Goal: Task Accomplishment & Management: Use online tool/utility

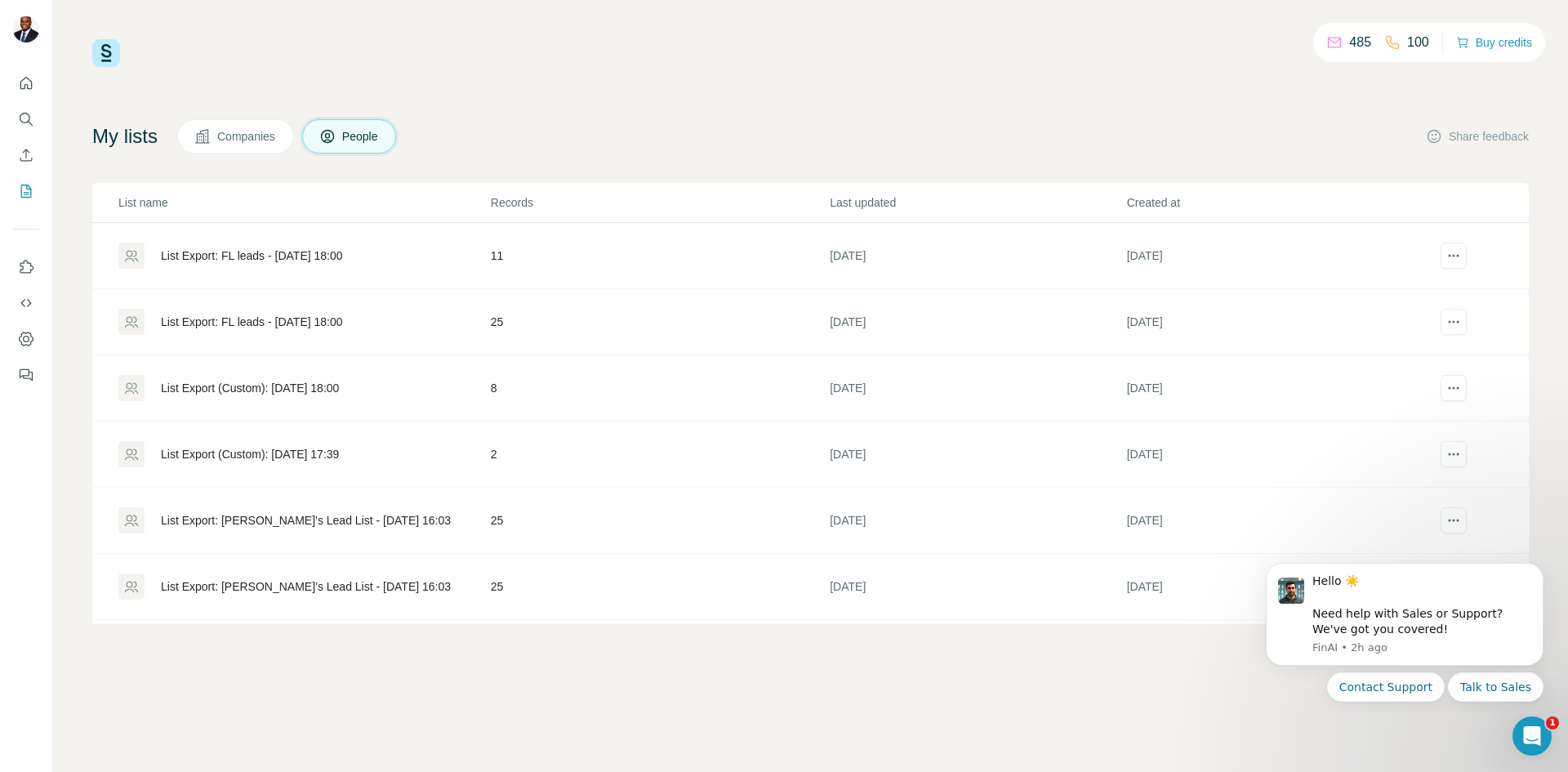
click at [275, 382] on div "List Export (Custom): [DATE] 18:00" at bounding box center [250, 388] width 178 height 16
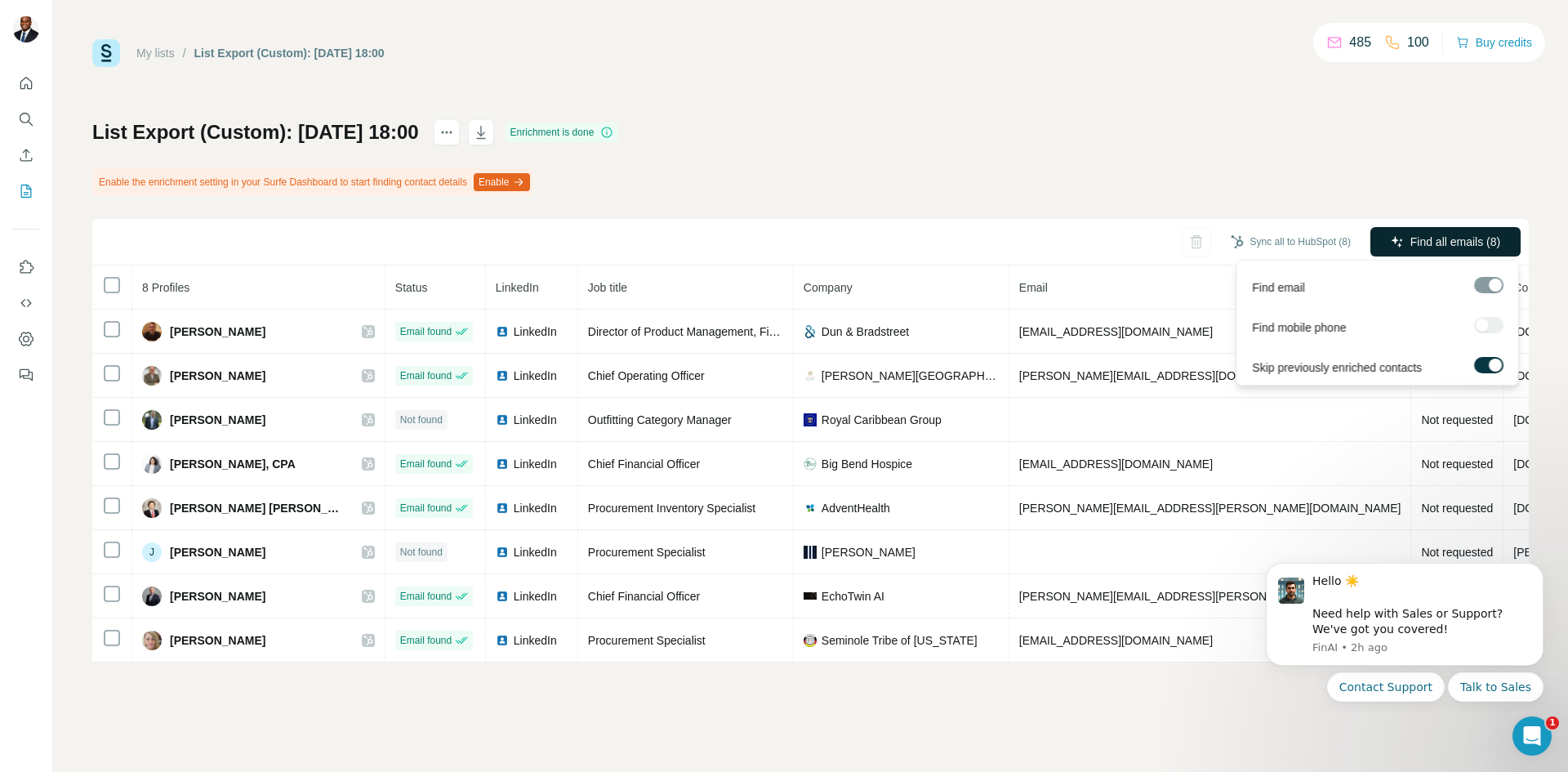
click at [1432, 236] on span "Find all emails (8)" at bounding box center [1455, 241] width 89 height 16
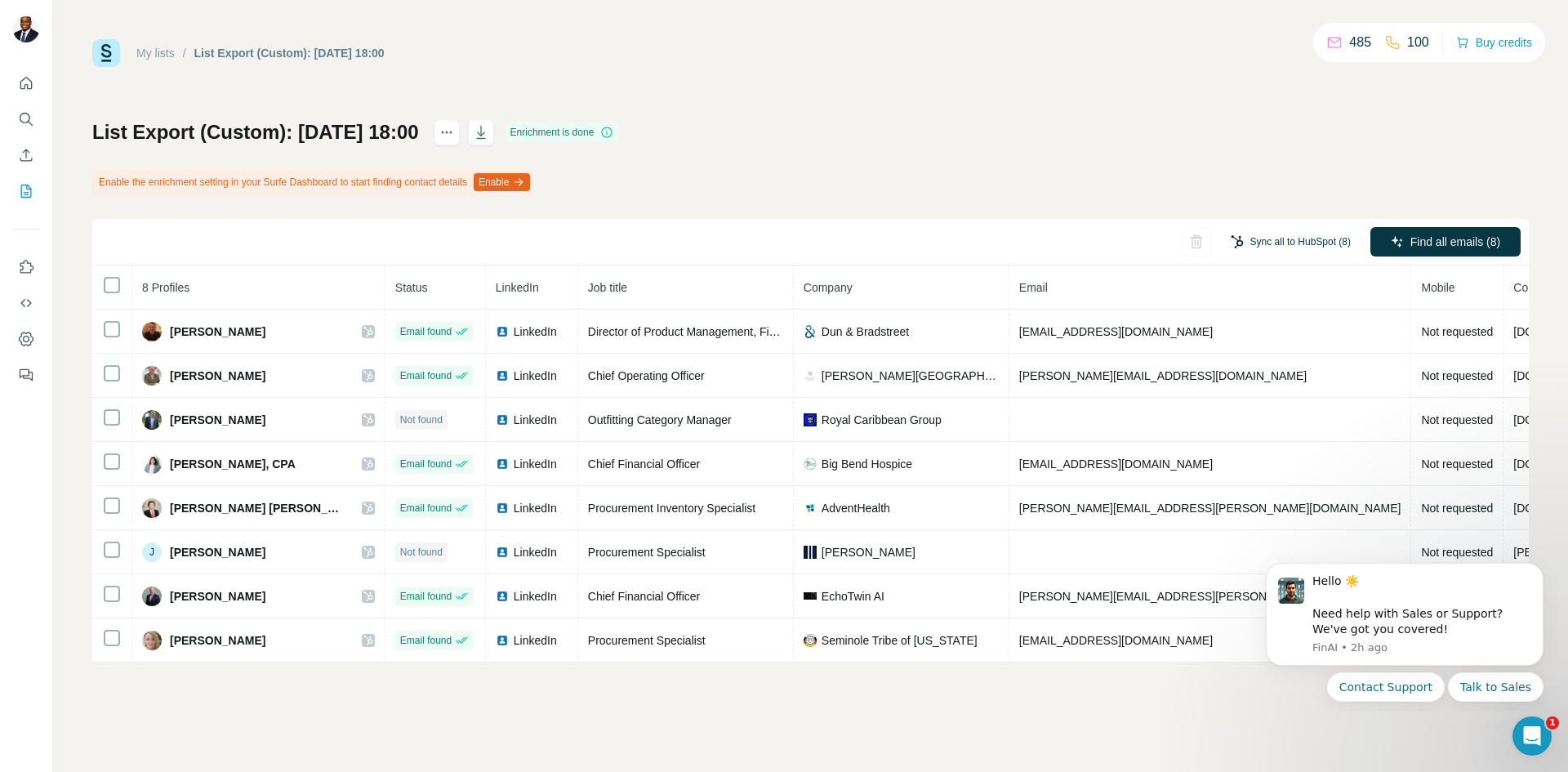
click at [1255, 237] on button "Sync all to HubSpot (8)" at bounding box center [1290, 241] width 143 height 25
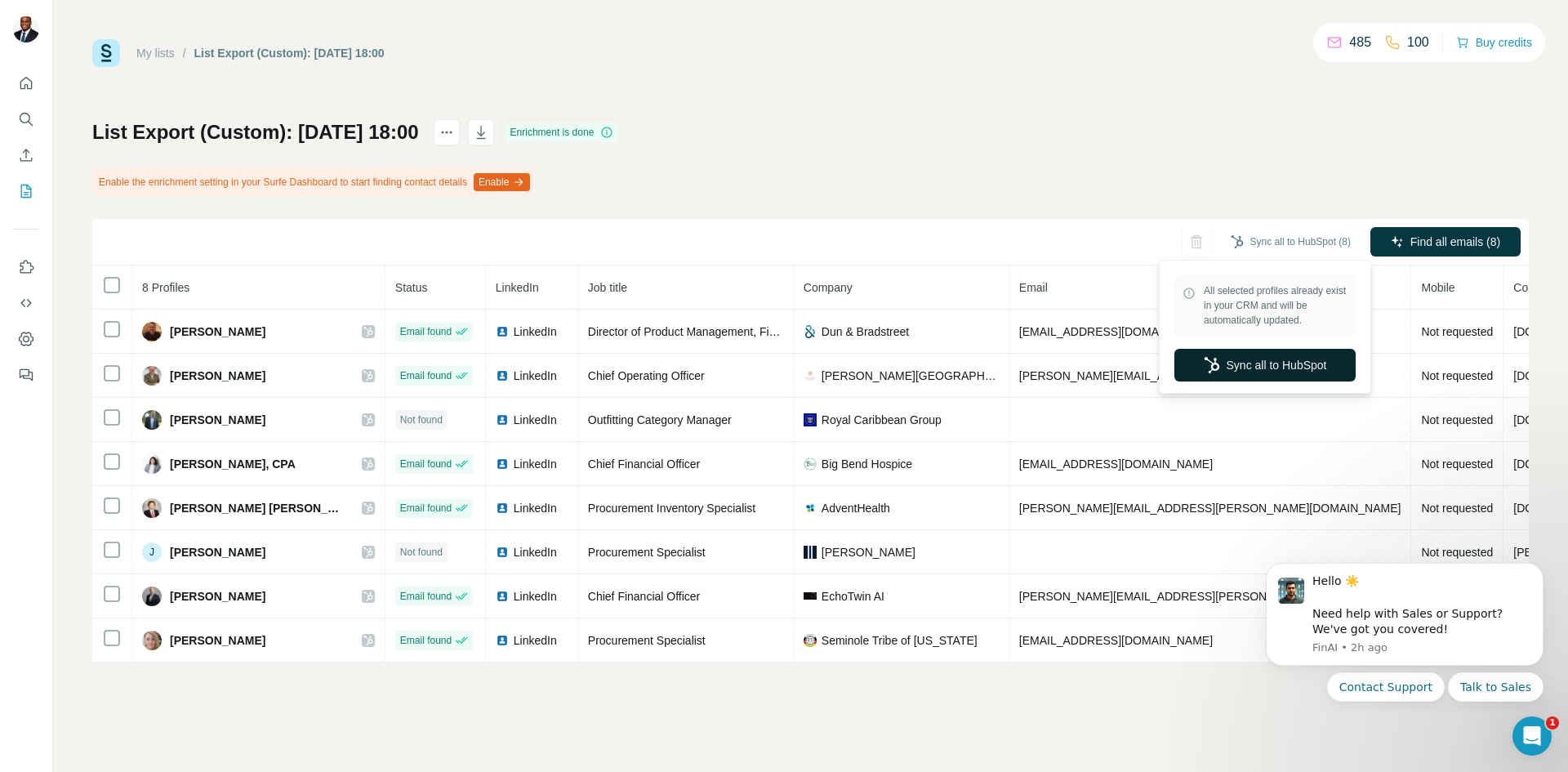
click at [1278, 355] on button "Sync all to HubSpot" at bounding box center [1265, 365] width 181 height 32
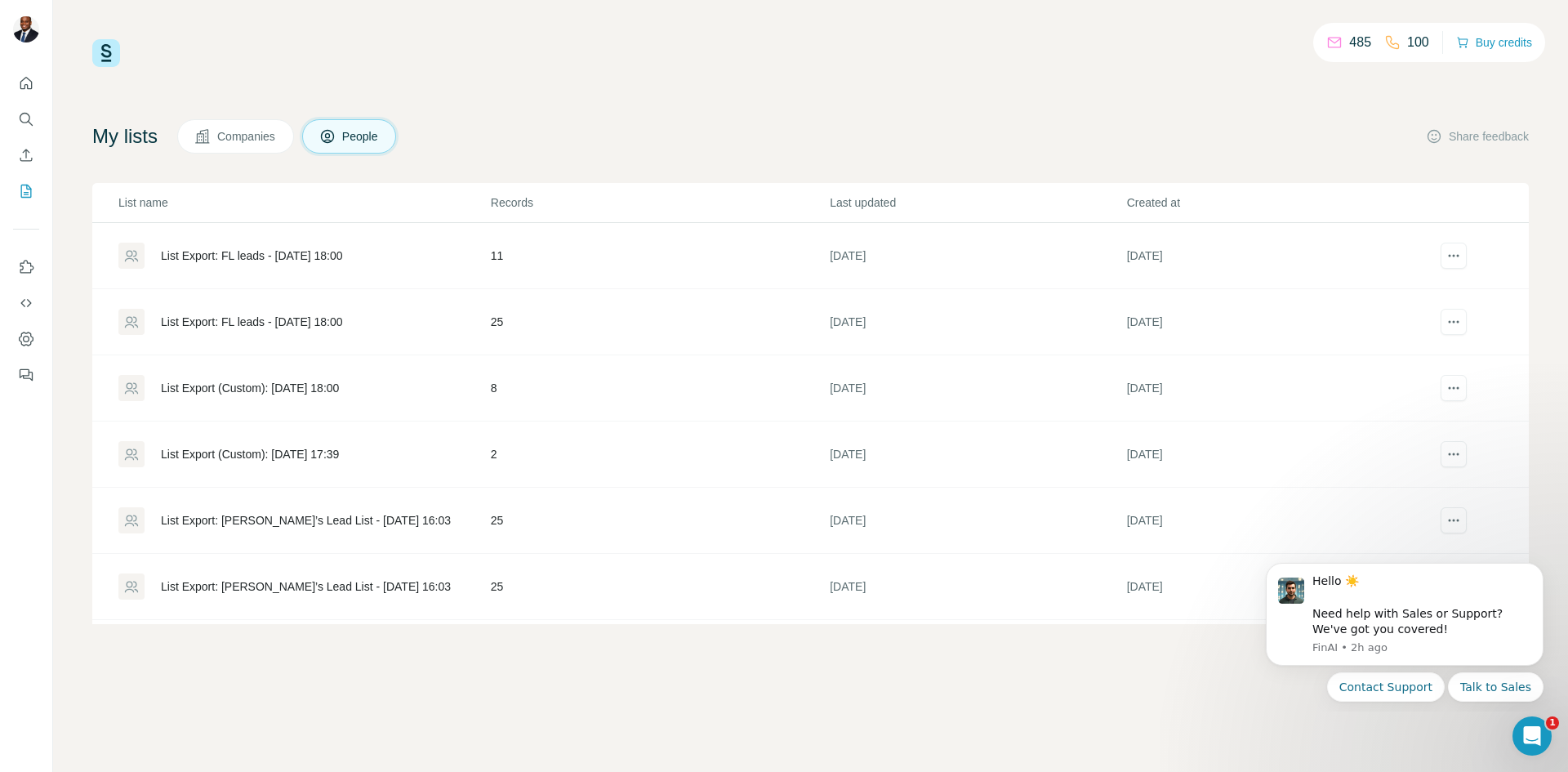
click at [323, 321] on div "List Export: FL leads - [DATE] 18:00" at bounding box center [252, 321] width 182 height 16
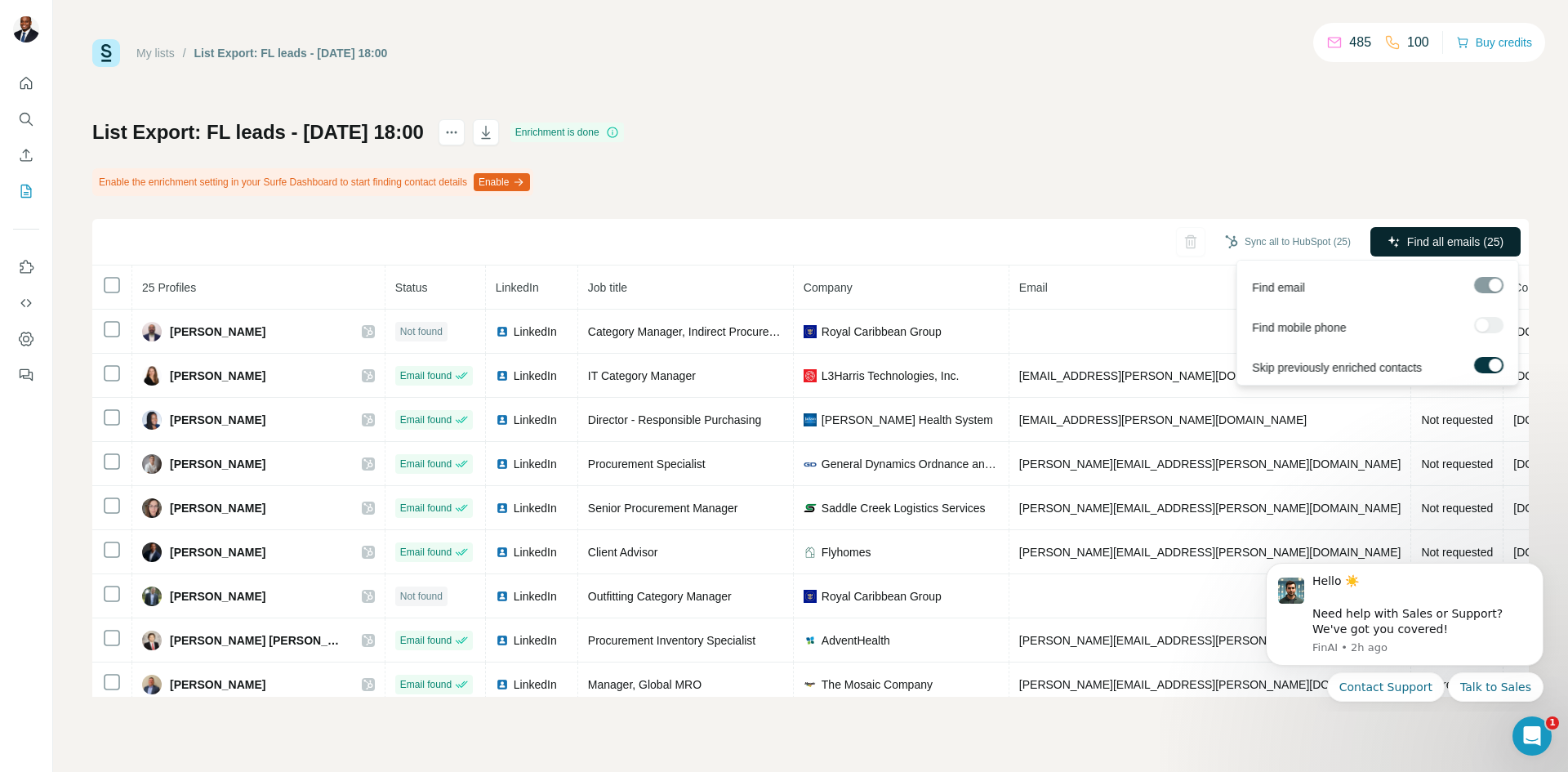
click at [1428, 233] on button "Find all emails (25)" at bounding box center [1445, 242] width 150 height 30
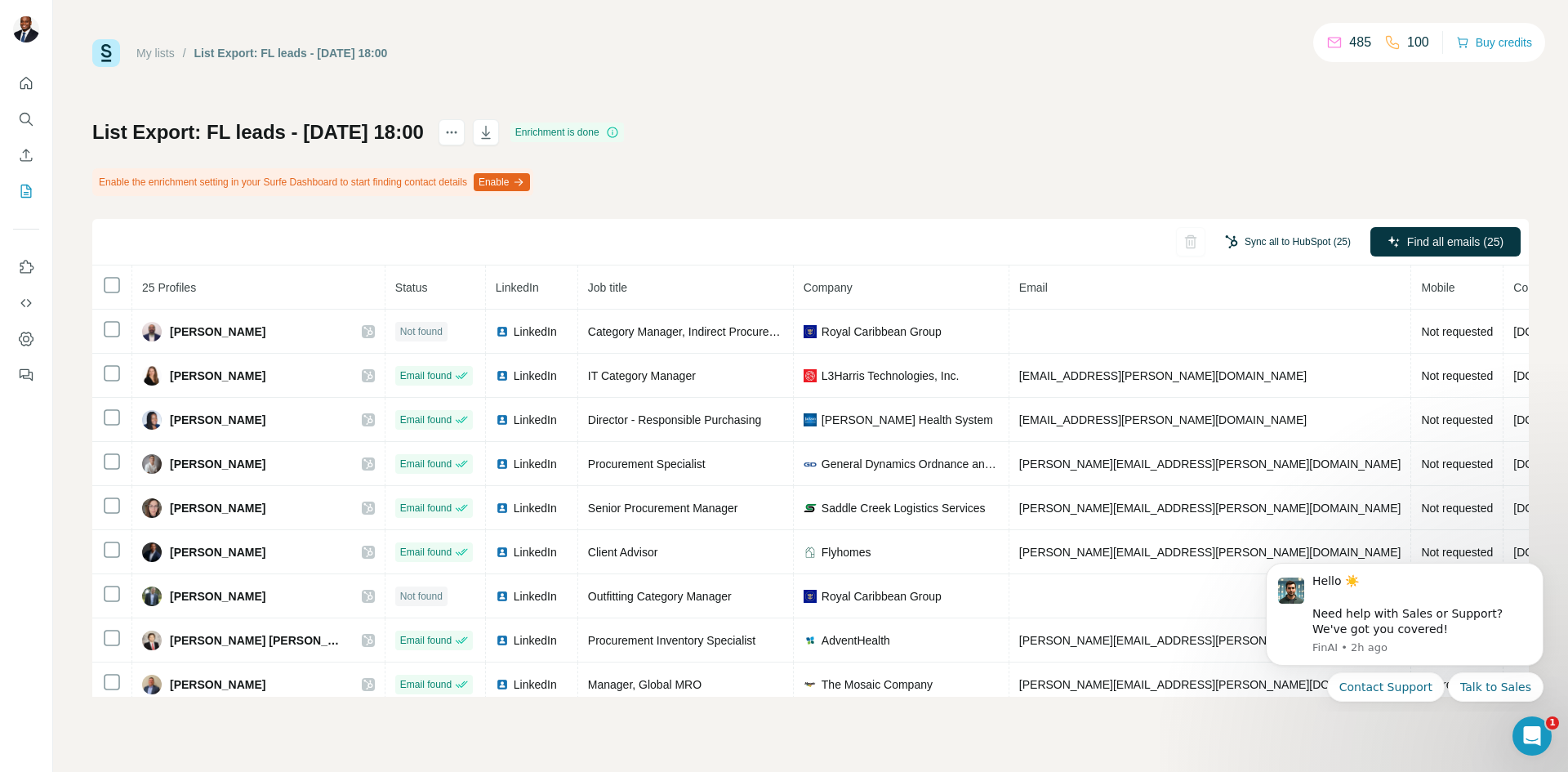
click at [1267, 239] on button "Sync all to HubSpot (25)" at bounding box center [1288, 241] width 148 height 25
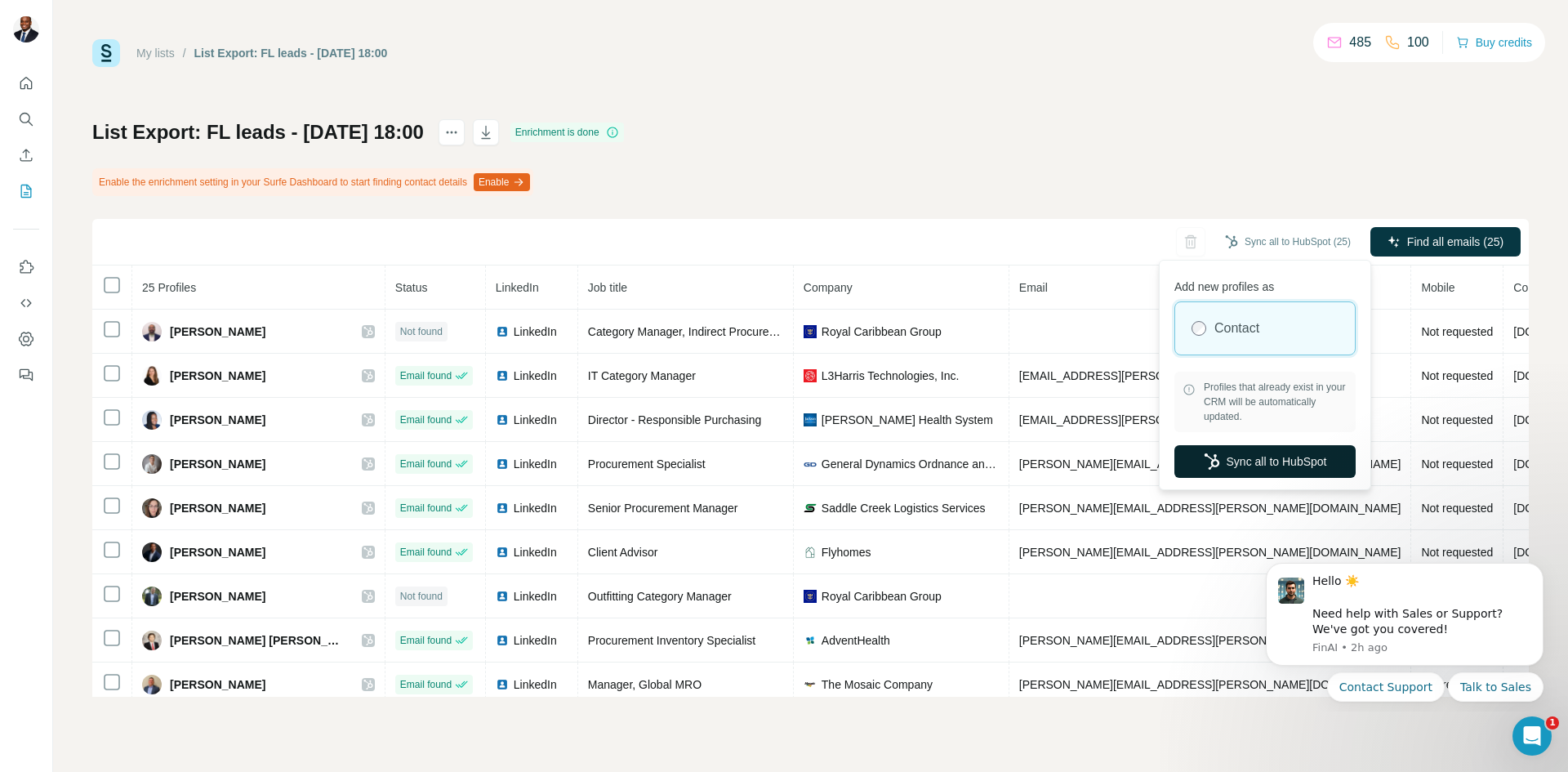
click at [1233, 452] on button "Sync all to HubSpot" at bounding box center [1265, 462] width 181 height 32
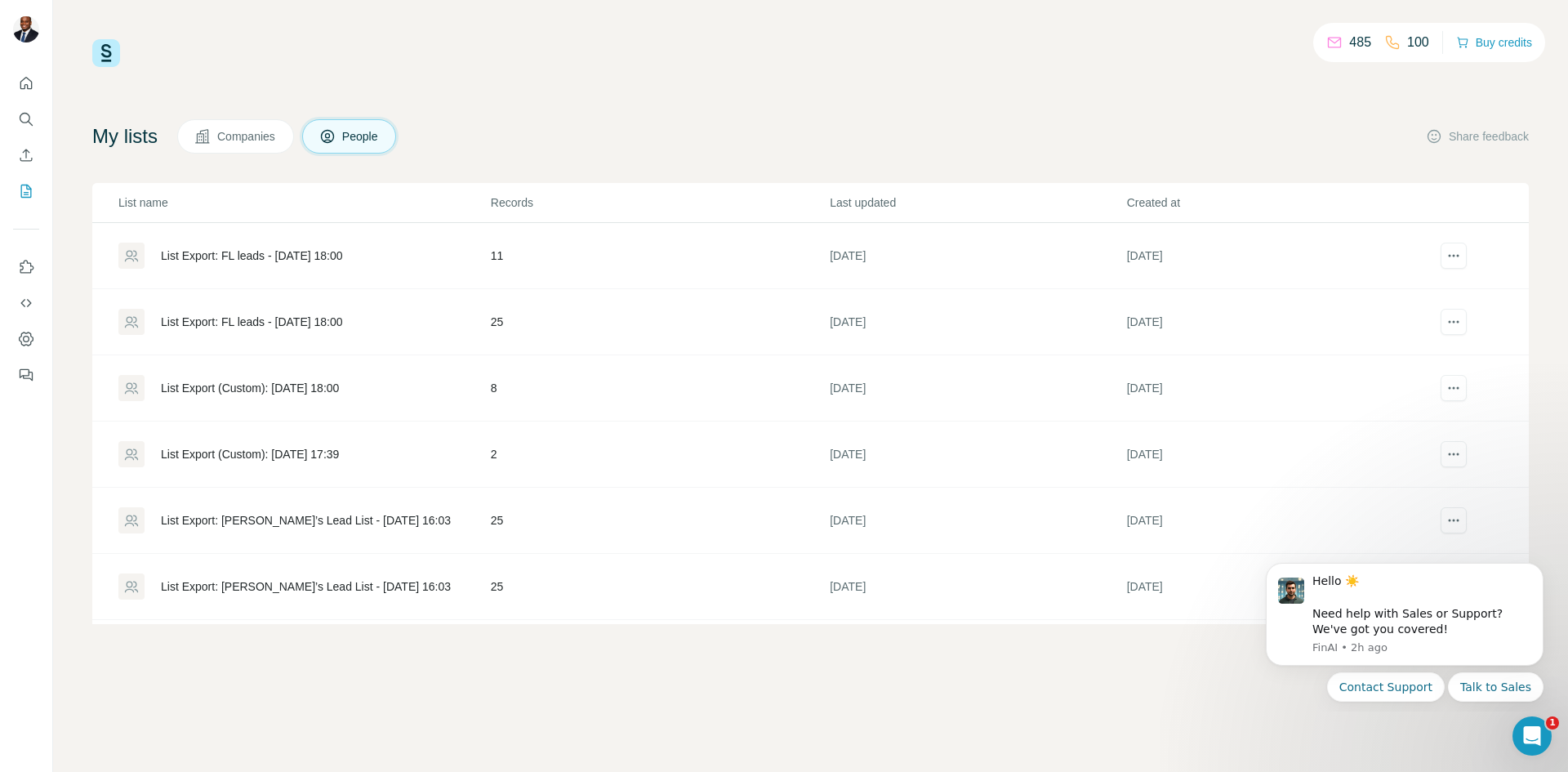
click at [300, 246] on div "List Export: FL leads - [DATE] 18:00" at bounding box center [303, 256] width 370 height 26
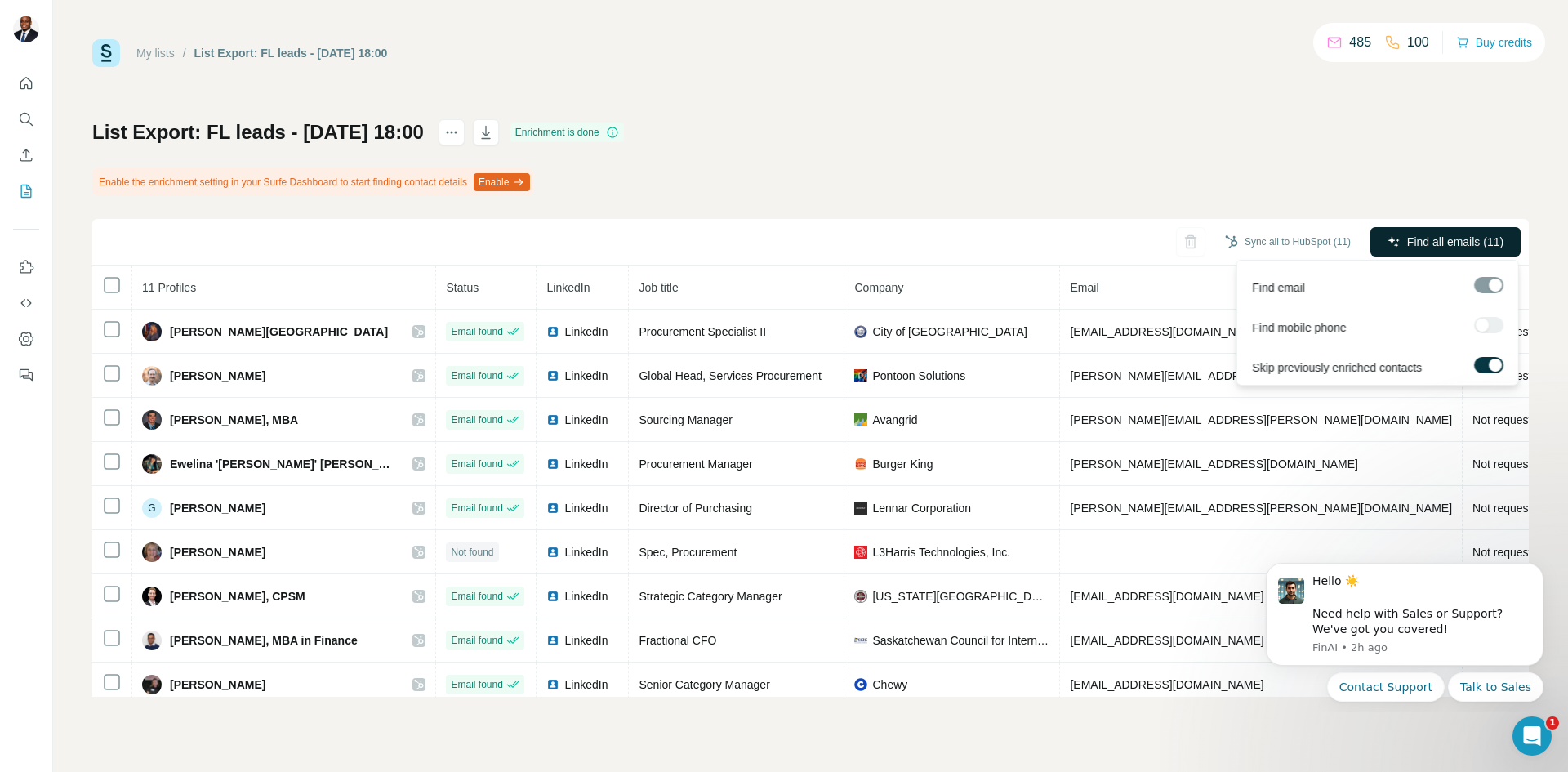
click at [1401, 238] on button "Find all emails (11)" at bounding box center [1445, 242] width 150 height 30
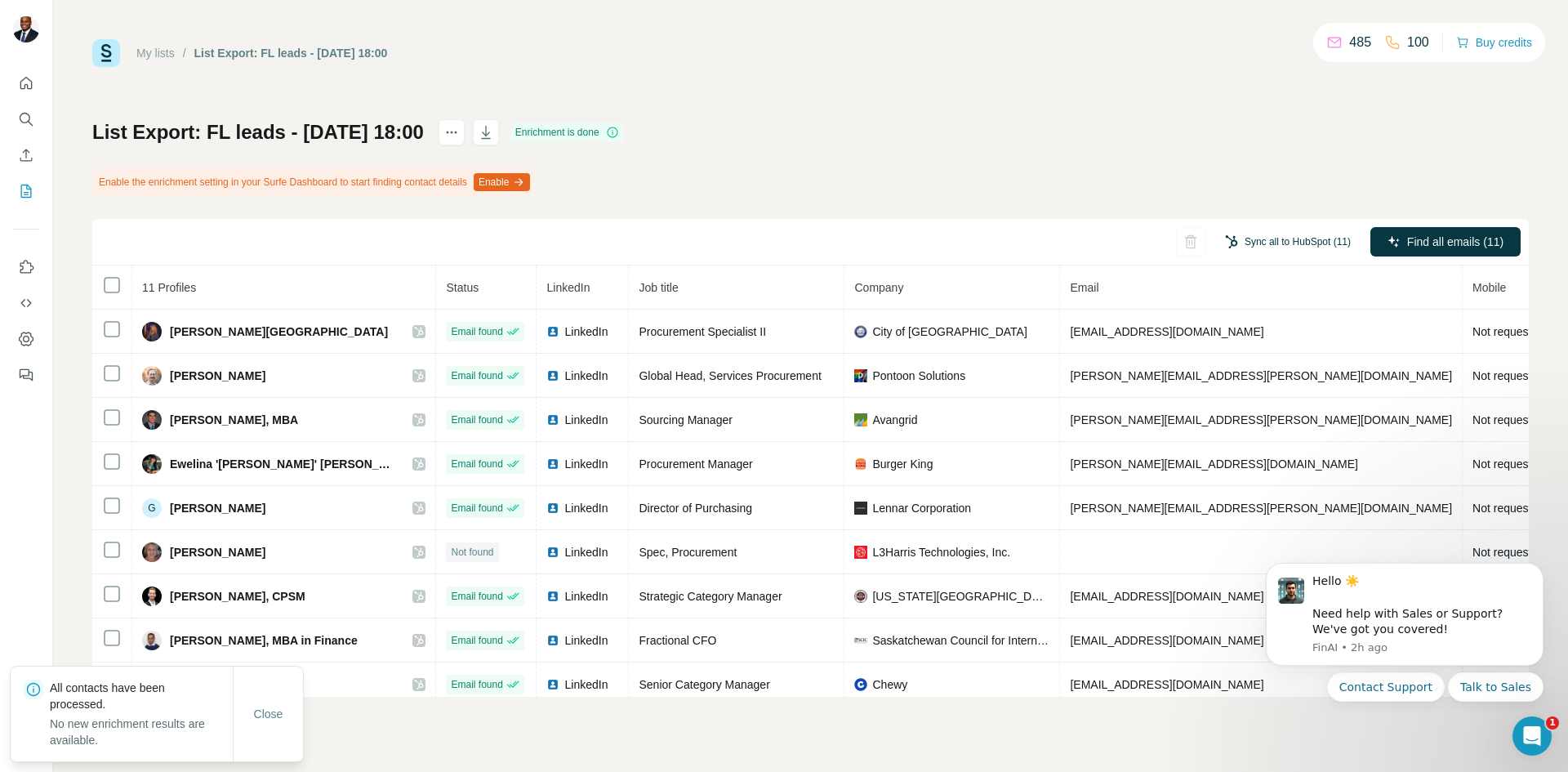
click at [1322, 235] on button "Sync all to HubSpot (11)" at bounding box center [1288, 241] width 148 height 25
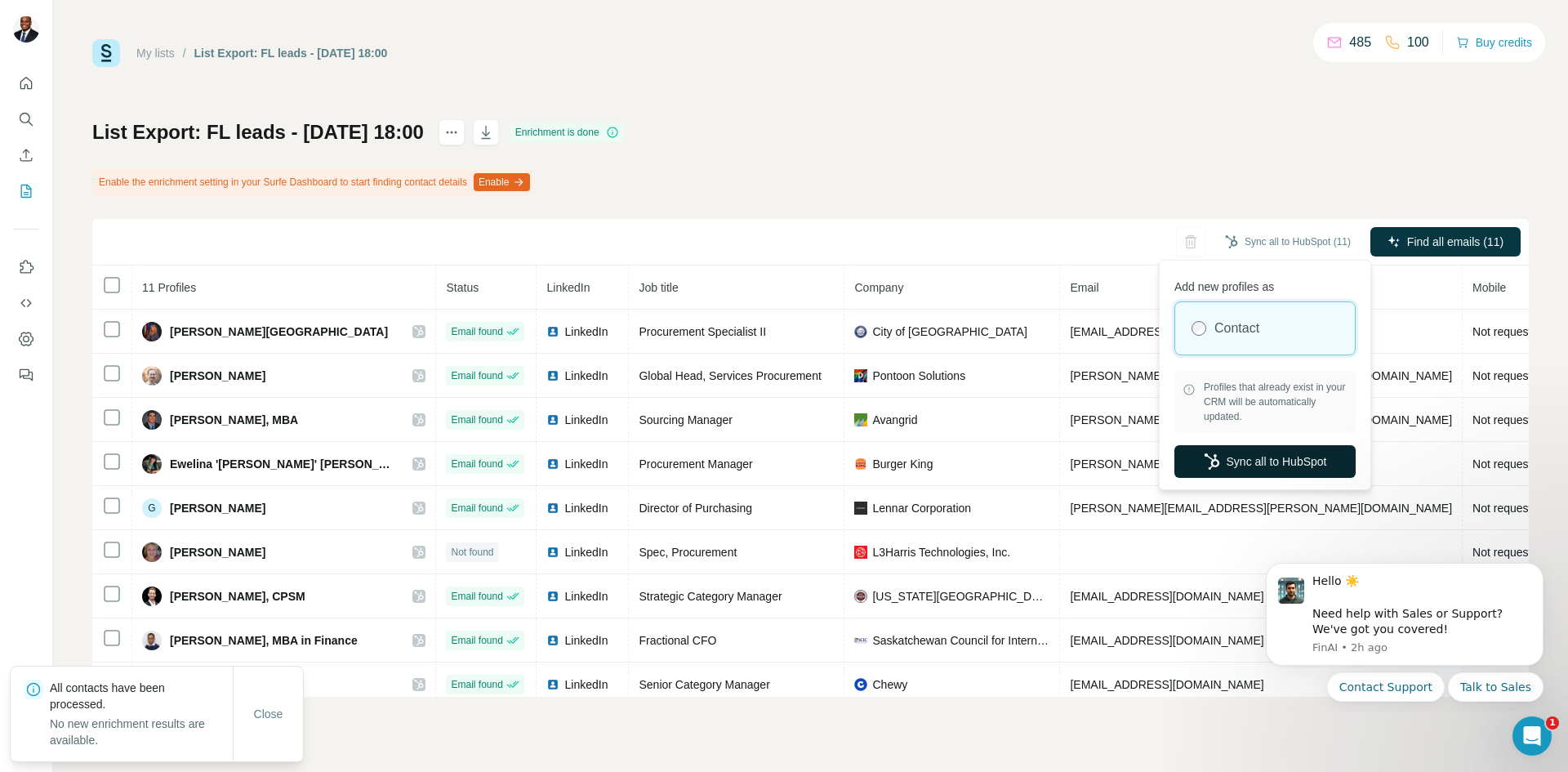
click at [1287, 456] on button "Sync all to HubSpot" at bounding box center [1265, 462] width 181 height 32
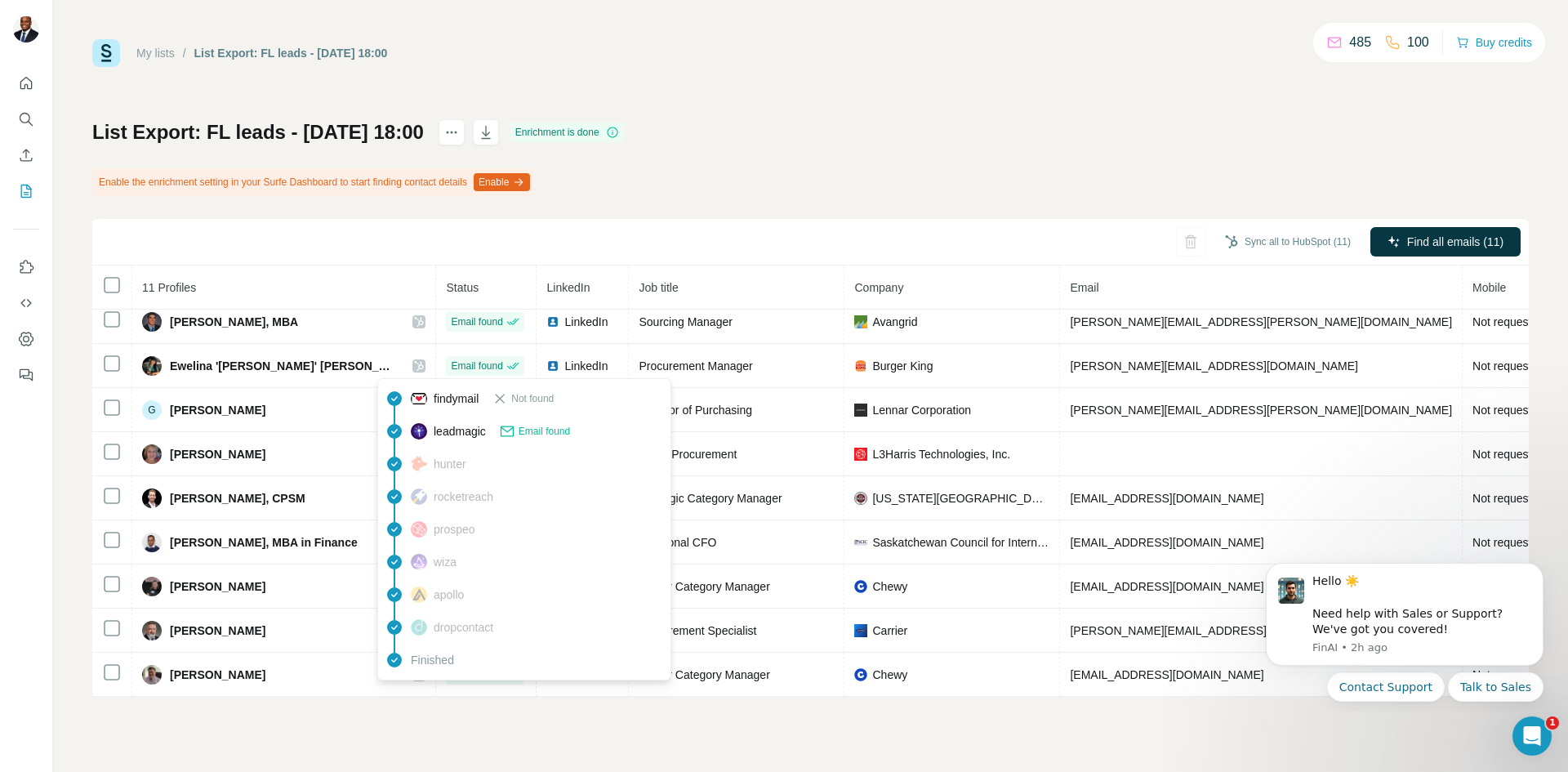
scroll to position [107, 0]
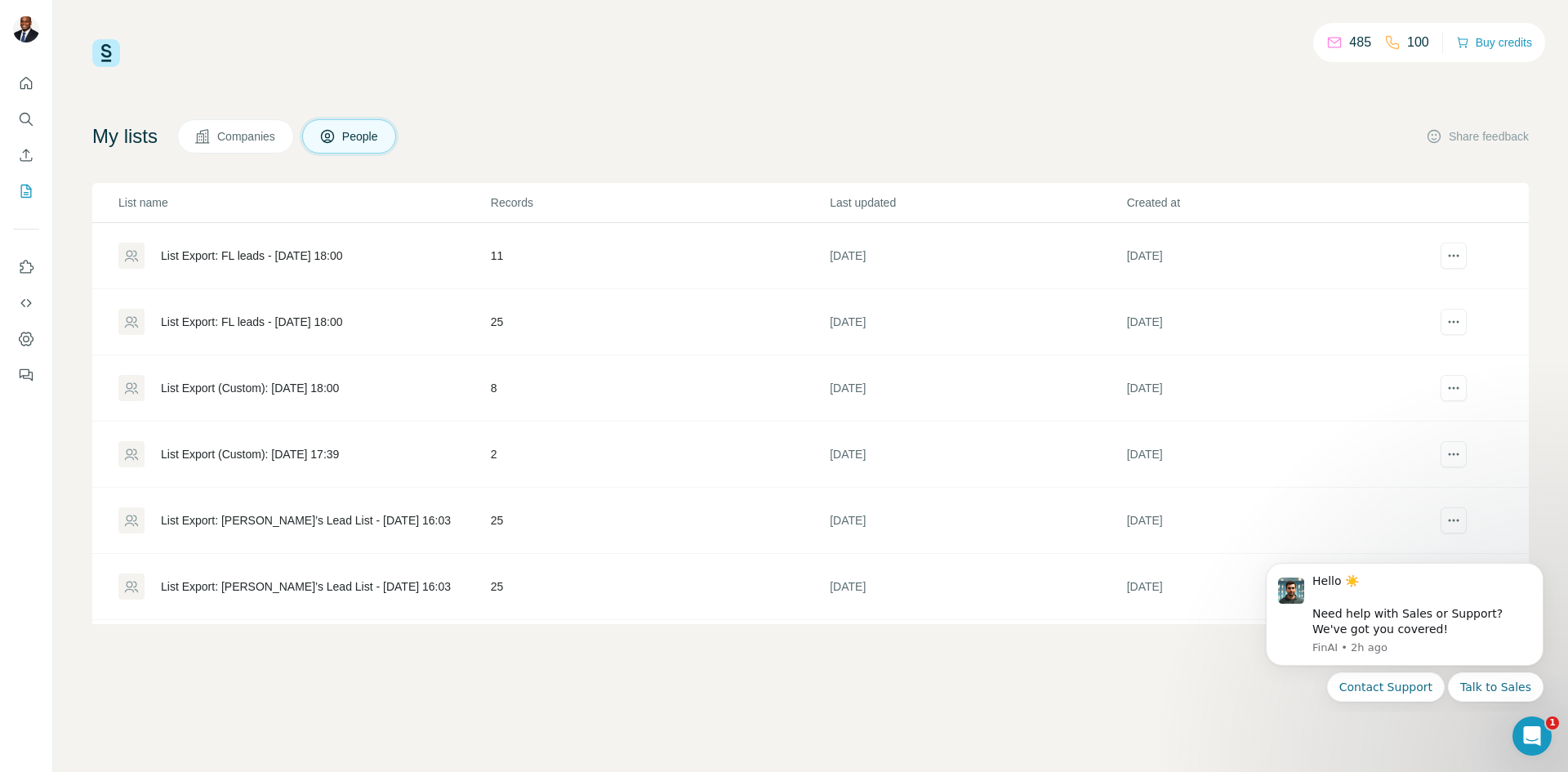
click at [272, 326] on div "List Export: FL leads - [DATE] 18:00" at bounding box center [252, 321] width 182 height 16
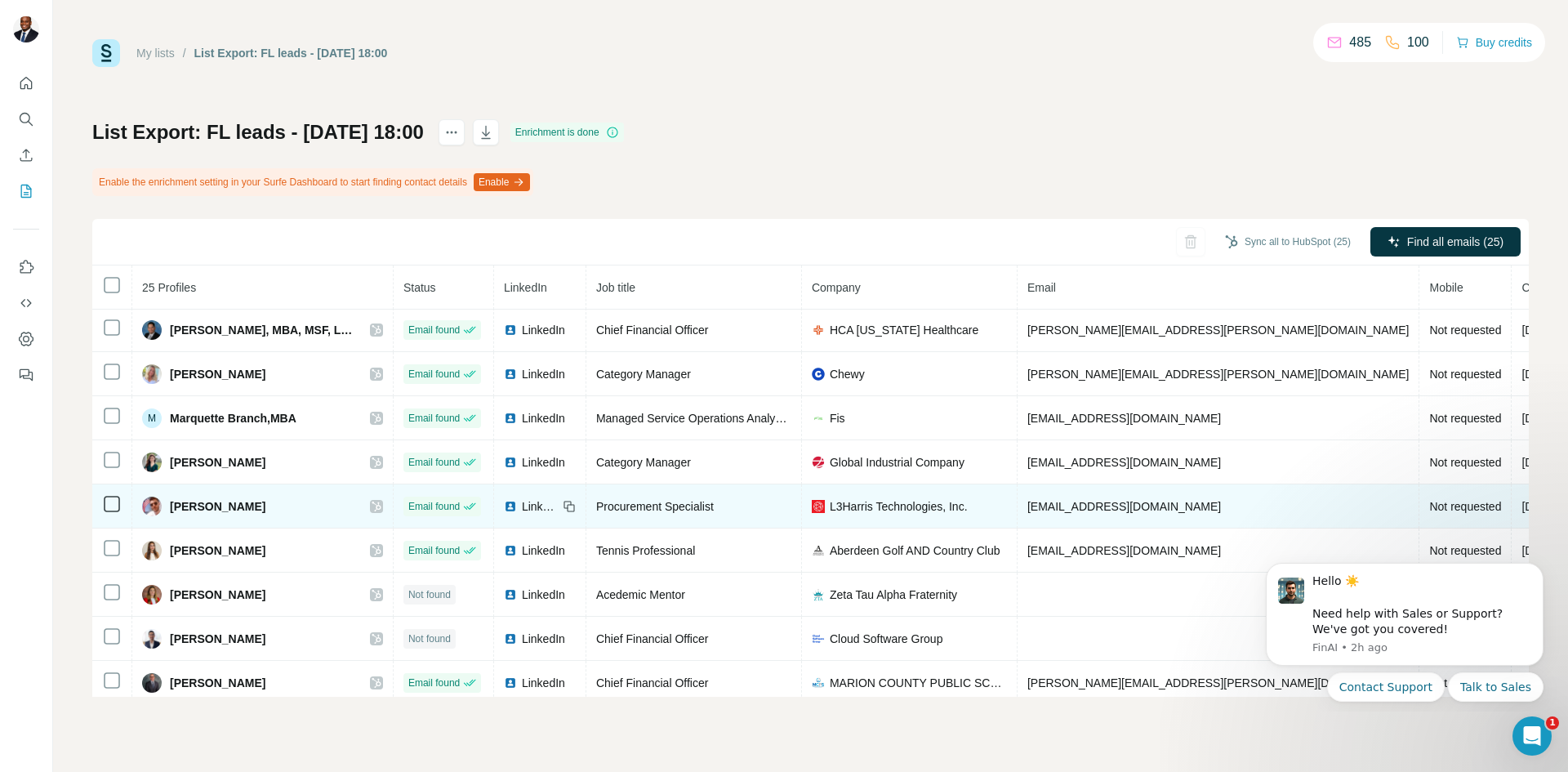
scroll to position [504, 0]
